Goal: Register for event/course

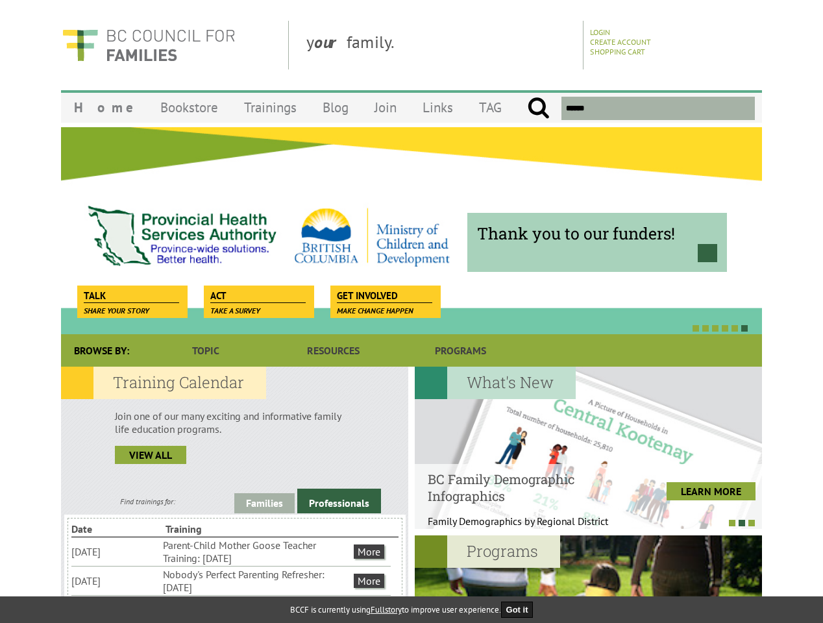
click at [411, 322] on div at bounding box center [397, 327] width 701 height 13
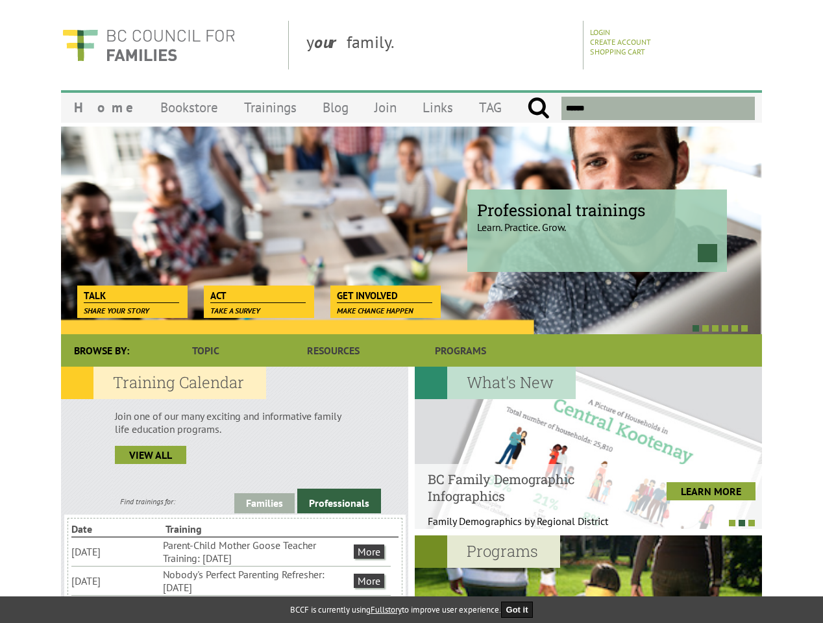
click at [397, 328] on div at bounding box center [397, 327] width 701 height 13
click at [264, 503] on link "Families" at bounding box center [264, 503] width 60 height 20
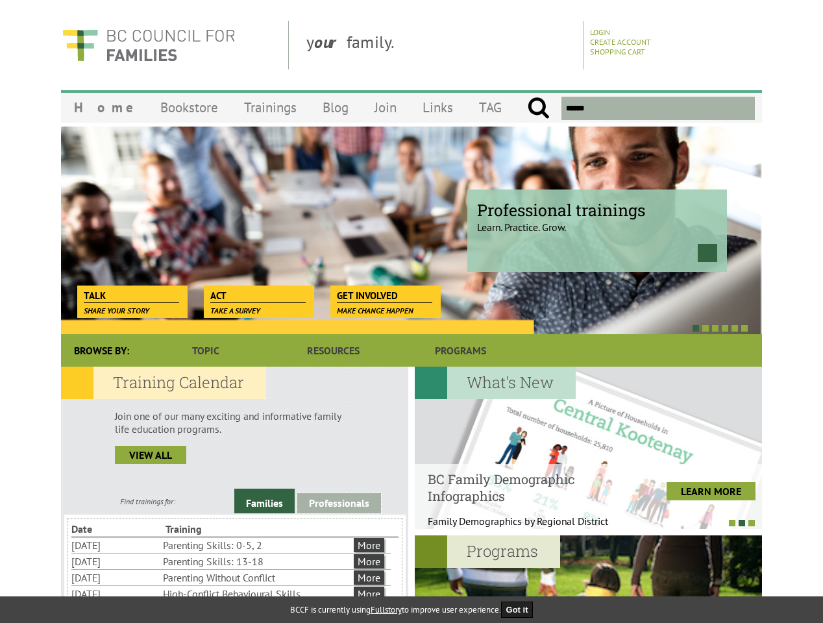
click at [339, 501] on link "Professionals" at bounding box center [339, 503] width 84 height 20
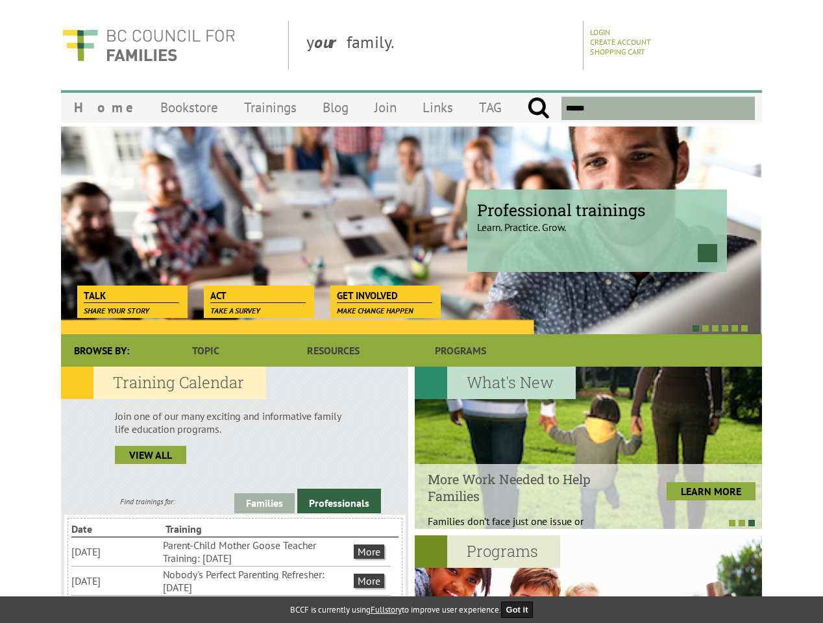
click at [231, 580] on li "Nobody's Perfect Parenting Refresher: [DATE]" at bounding box center [257, 581] width 188 height 29
click at [588, 448] on div at bounding box center [588, 448] width 347 height 162
click at [581, 522] on div at bounding box center [581, 522] width 347 height 13
click at [588, 579] on div at bounding box center [588, 616] width 347 height 162
click at [521, 609] on button "Got it" at bounding box center [517, 610] width 32 height 16
